Goal: Task Accomplishment & Management: Complete application form

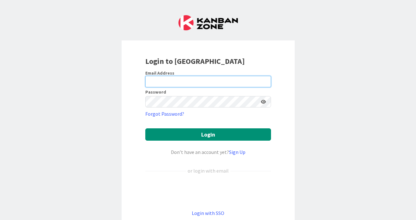
click at [194, 84] on input "email" at bounding box center [208, 81] width 126 height 11
type input "jennifer.thomas2@knoxschools.org"
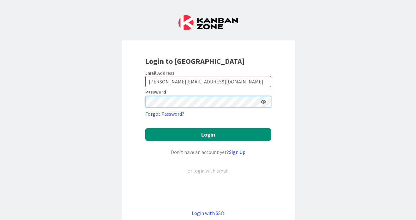
click at [145, 128] on button "Login" at bounding box center [208, 134] width 126 height 12
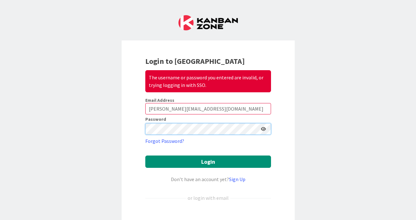
click at [141, 129] on div "Login to Kanban Zone The username or password you entered are invalid, or tryin…" at bounding box center [208, 149] width 173 height 219
click at [145, 155] on button "Login" at bounding box center [208, 161] width 126 height 12
click at [268, 91] on div "The username or password you entered are invalid, or trying logging in with SSO." at bounding box center [208, 81] width 126 height 22
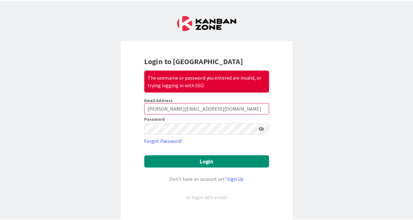
scroll to position [40, 0]
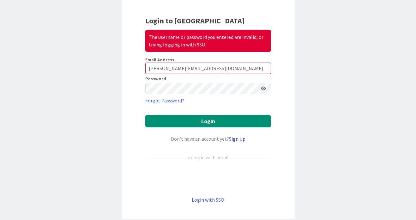
click at [238, 140] on link "Sign Up" at bounding box center [237, 138] width 16 height 6
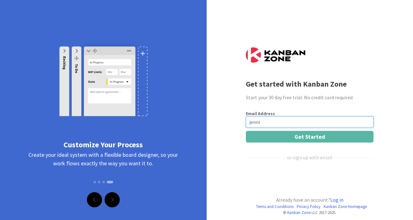
type input "jennifer.thomas2@knoxschools.org"
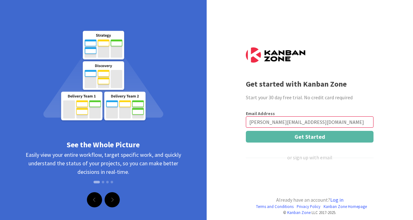
click at [390, 147] on div "Terms and Conditions Privacy Policy Kanban Zone Homepage © Kanban Zone LLC 2017…" at bounding box center [206, 112] width 413 height 225
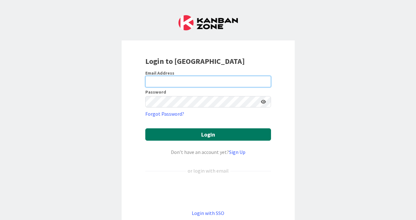
type input "jennifer.thomas2@knoxschools.org"
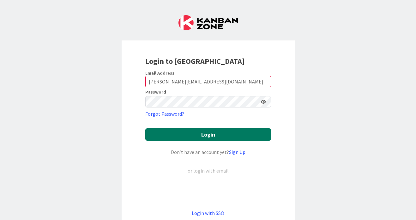
click at [212, 133] on button "Login" at bounding box center [208, 134] width 126 height 12
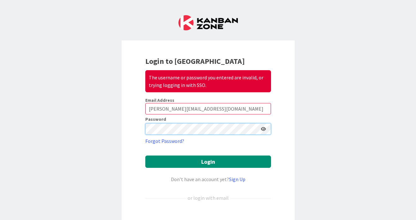
click at [132, 126] on div "Login to Kanban Zone The username or password you entered are invalid, or tryin…" at bounding box center [208, 149] width 173 height 219
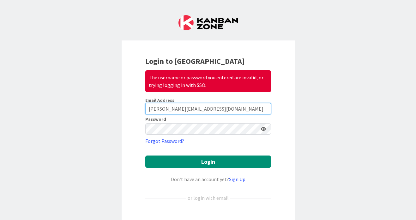
click at [231, 109] on input "jennifer.thomas2@knoxschools.org" at bounding box center [208, 108] width 126 height 11
click at [261, 130] on icon at bounding box center [263, 129] width 5 height 4
click at [122, 130] on div "Login to Kanban Zone The username or password you entered are invalid, or tryin…" at bounding box center [208, 149] width 173 height 219
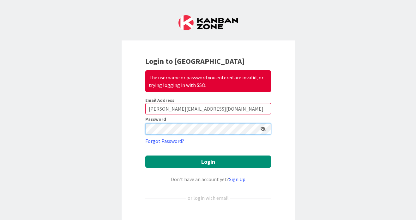
click at [103, 128] on div "Login to Kanban Zone The username or password you entered are invalid, or tryin…" at bounding box center [208, 110] width 416 height 220
click at [313, 117] on div "Login to Kanban Zone The username or password you entered are invalid, or tryin…" at bounding box center [208, 110] width 416 height 220
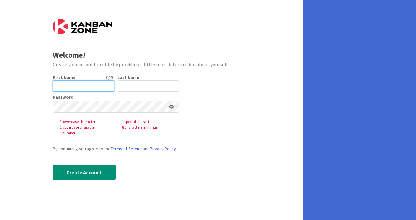
click at [98, 86] on input "text" at bounding box center [84, 85] width 62 height 11
type input "[PERSON_NAME]"
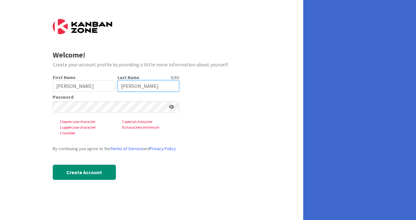
type input "[PERSON_NAME]"
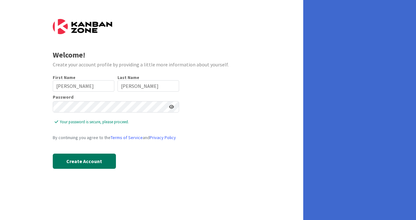
click at [75, 159] on button "Create Account" at bounding box center [84, 160] width 63 height 15
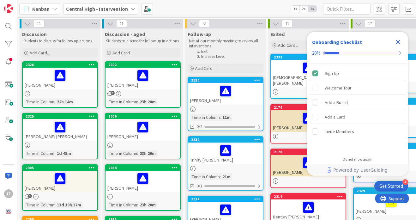
click at [397, 40] on icon "Close Checklist" at bounding box center [398, 42] width 8 height 8
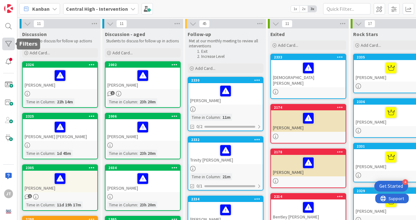
click at [5, 42] on div at bounding box center [8, 44] width 13 height 13
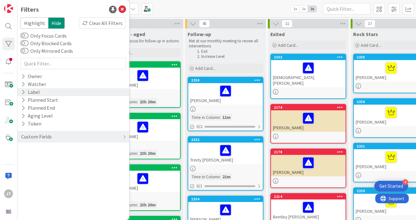
click at [37, 90] on div "Label" at bounding box center [31, 92] width 20 height 8
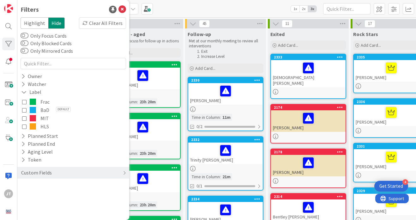
click at [32, 110] on span at bounding box center [33, 110] width 6 height 6
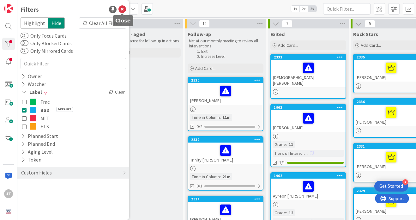
click at [121, 8] on icon at bounding box center [122, 10] width 8 height 8
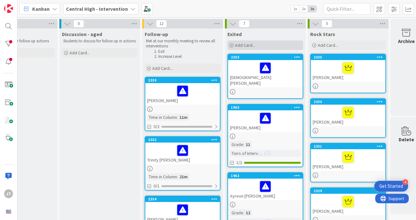
scroll to position [0, 54]
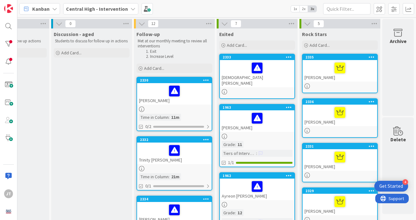
click at [221, 24] on icon at bounding box center [224, 23] width 7 height 7
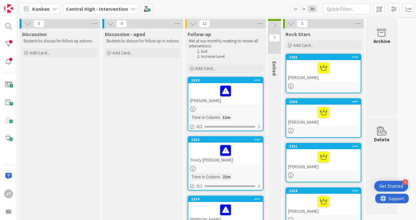
click at [192, 25] on icon at bounding box center [193, 23] width 7 height 7
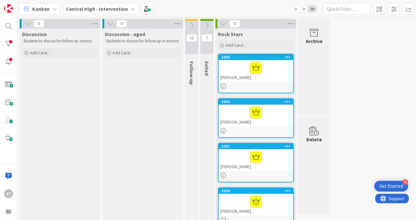
click at [225, 23] on icon at bounding box center [223, 23] width 7 height 7
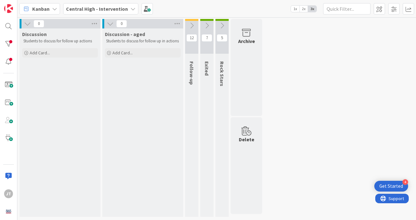
click at [222, 25] on icon at bounding box center [222, 25] width 7 height 7
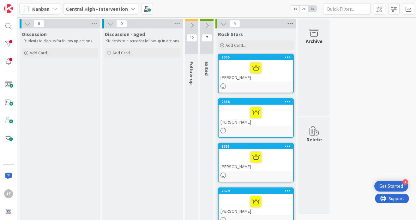
click at [291, 23] on icon at bounding box center [290, 23] width 8 height 9
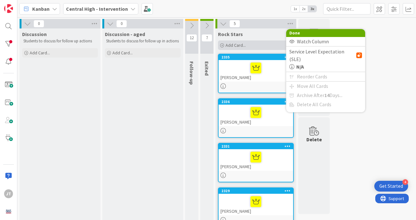
click at [269, 42] on div "Add Card..." at bounding box center [256, 44] width 76 height 9
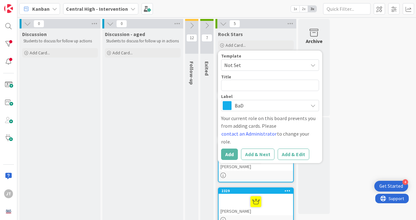
click at [342, 83] on div "0 Discussion Students to discuss for follow up actions Add Card... 0 Discussion…" at bounding box center [217, 149] width 396 height 261
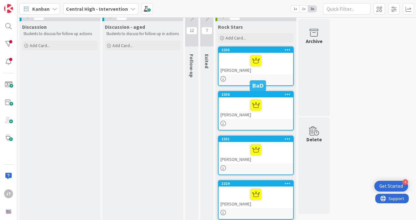
scroll to position [6, 0]
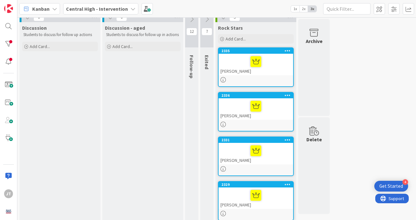
click at [232, 72] on div "[PERSON_NAME]" at bounding box center [256, 64] width 75 height 21
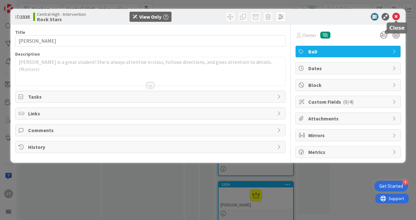
click at [396, 18] on icon at bounding box center [396, 17] width 8 height 8
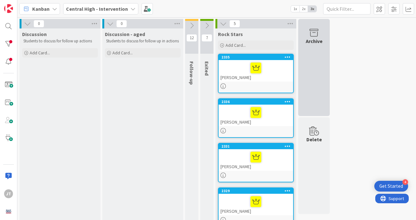
click at [312, 35] on icon at bounding box center [314, 32] width 24 height 9
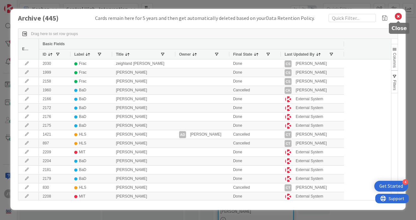
click at [398, 17] on icon at bounding box center [398, 16] width 8 height 9
